Goal: Task Accomplishment & Management: Complete application form

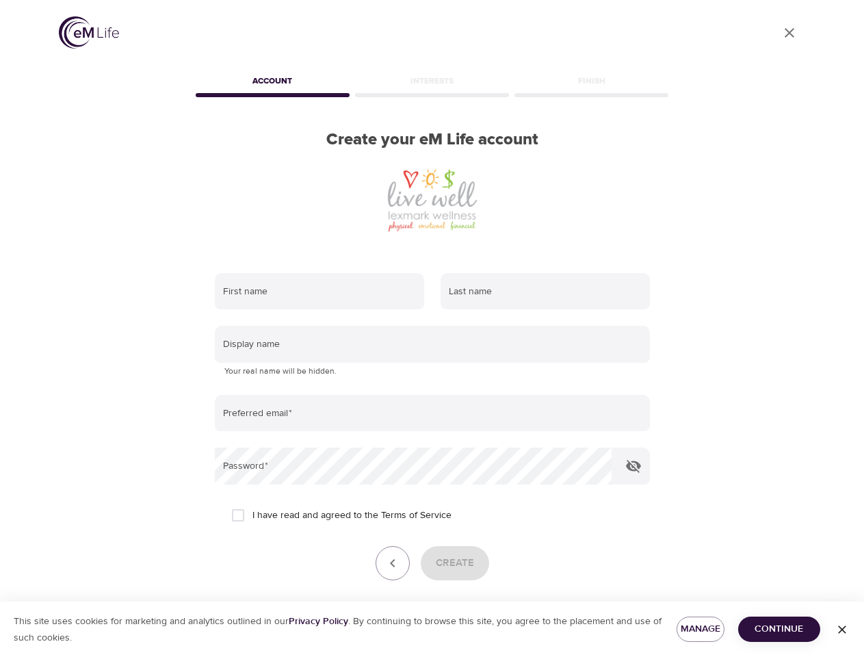
click at [320, 292] on input "text" at bounding box center [319, 291] width 209 height 37
click at [545, 292] on input "text" at bounding box center [545, 291] width 209 height 37
click at [433, 344] on input "text" at bounding box center [432, 344] width 435 height 37
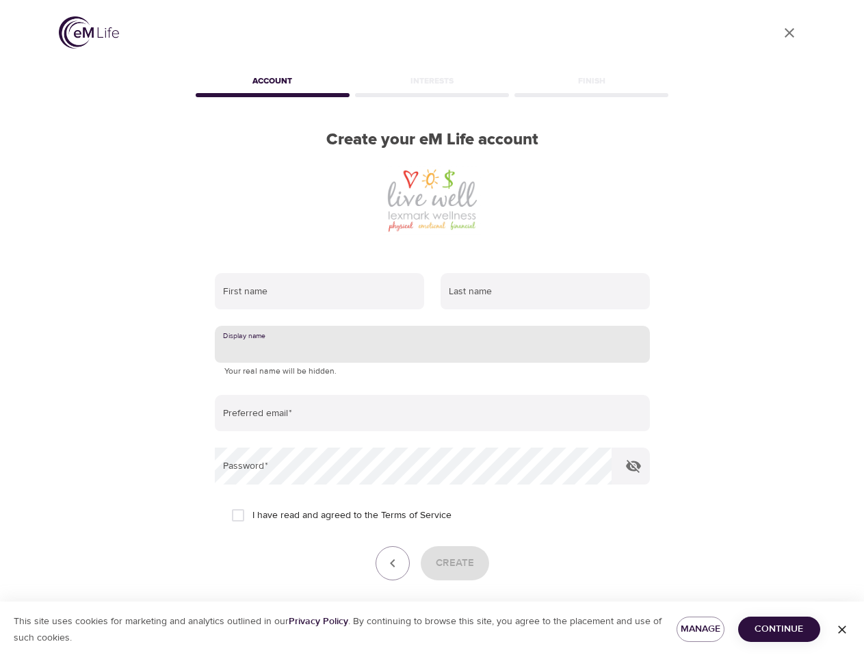
click at [433, 413] on input "email" at bounding box center [432, 413] width 435 height 37
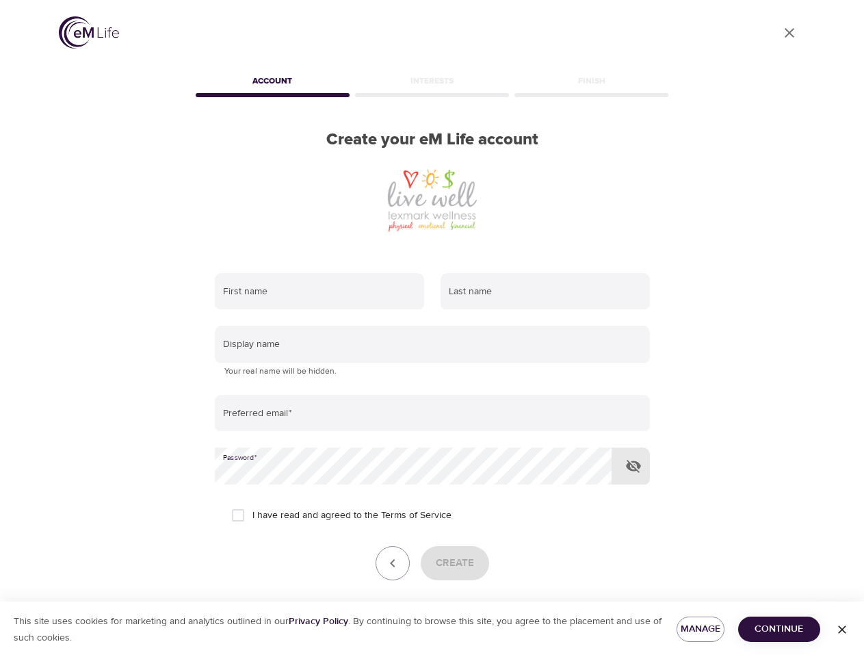
click at [634, 466] on icon "button" at bounding box center [634, 466] width 16 height 16
click at [393, 563] on icon "button" at bounding box center [393, 563] width 16 height 16
click at [454, 563] on div "Create" at bounding box center [432, 563] width 435 height 34
click at [701, 629] on span "Manage" at bounding box center [701, 629] width 26 height 17
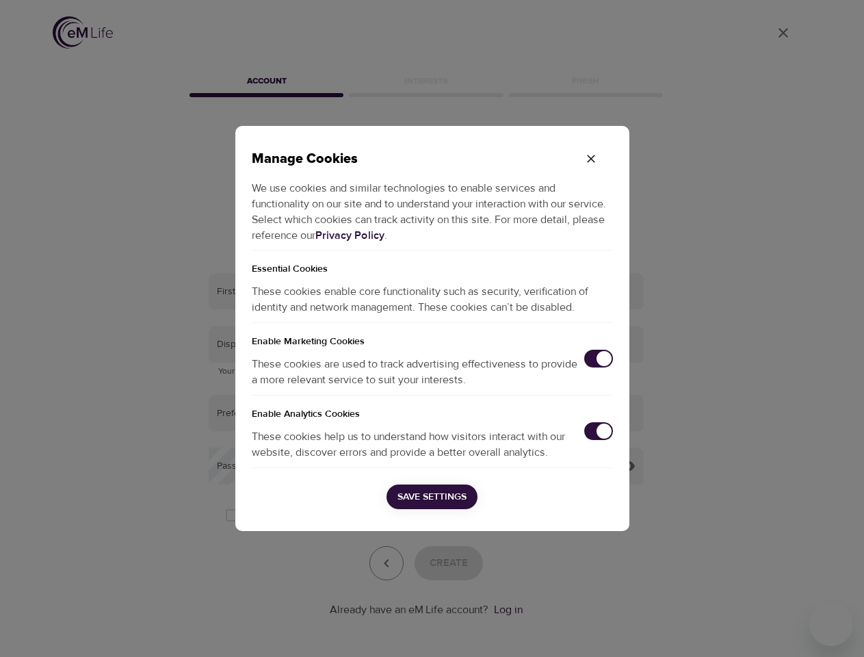
click at [780, 629] on div "Manage Cookies We use cookies and similar technologies to enable services and f…" at bounding box center [432, 328] width 864 height 657
